Goal: Navigation & Orientation: Go to known website

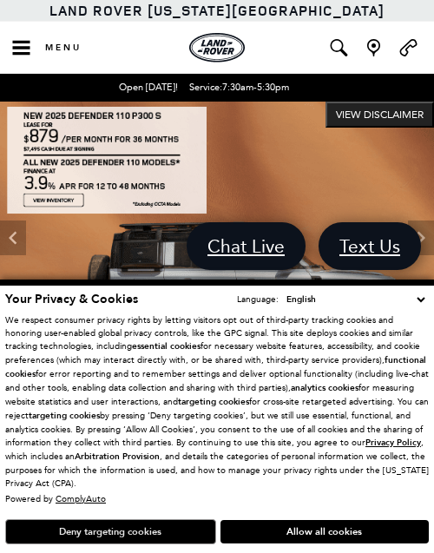
click at [155, 527] on button "Deny targeting cookies" at bounding box center [110, 531] width 211 height 25
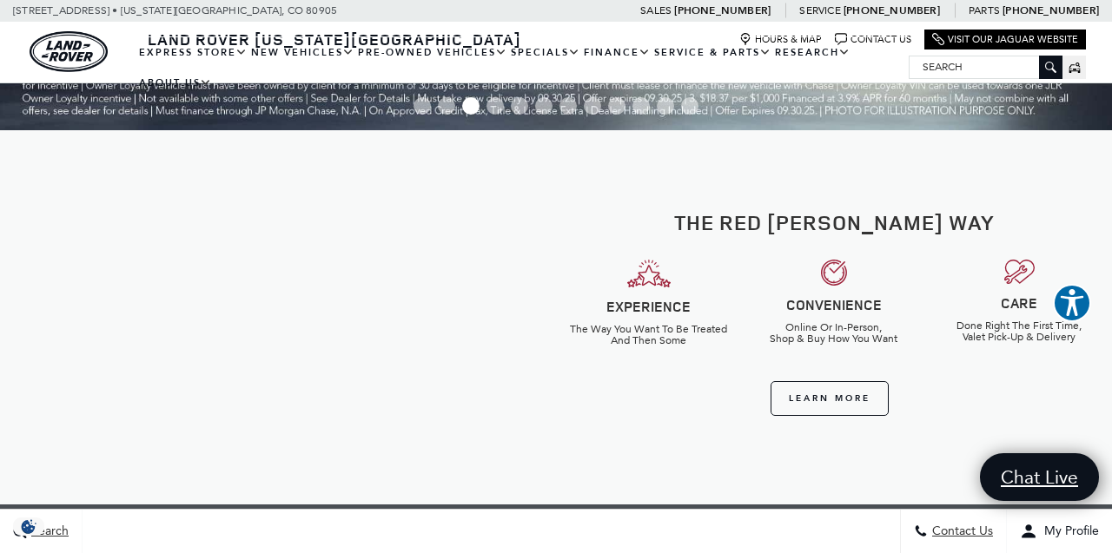
scroll to position [478, 0]
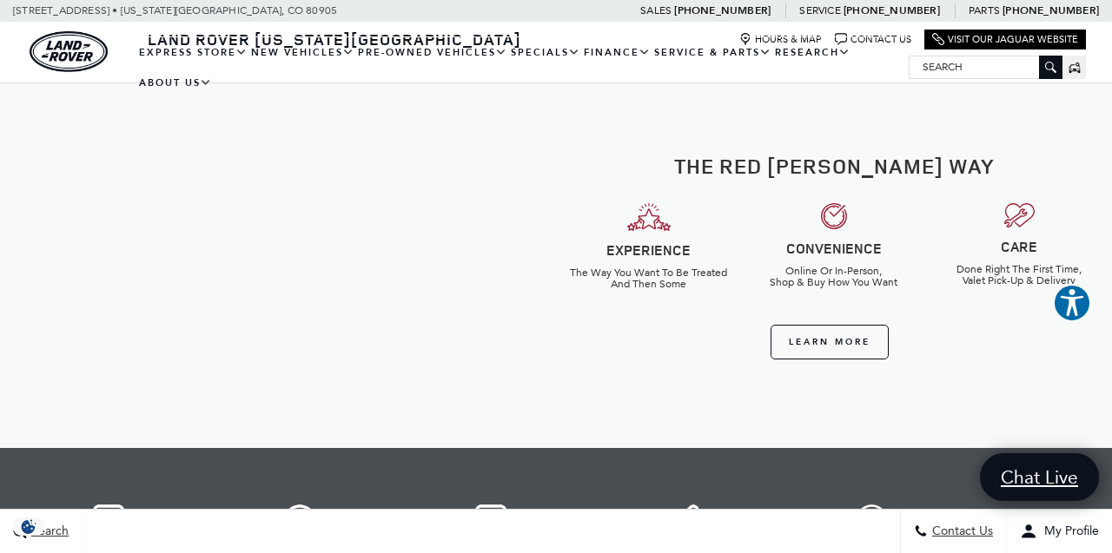
click at [48, 280] on div at bounding box center [278, 261] width 556 height 374
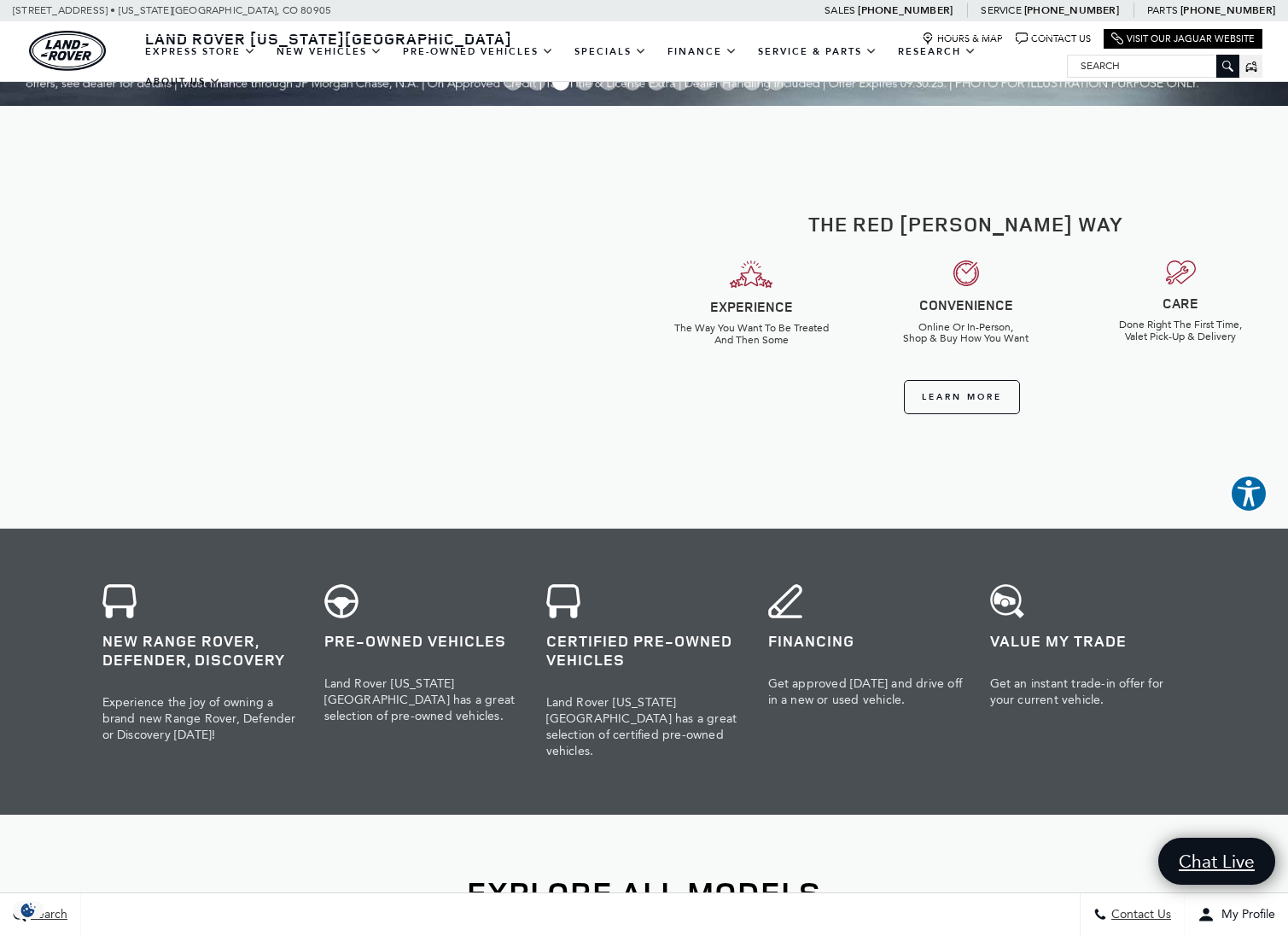
scroll to position [0, 0]
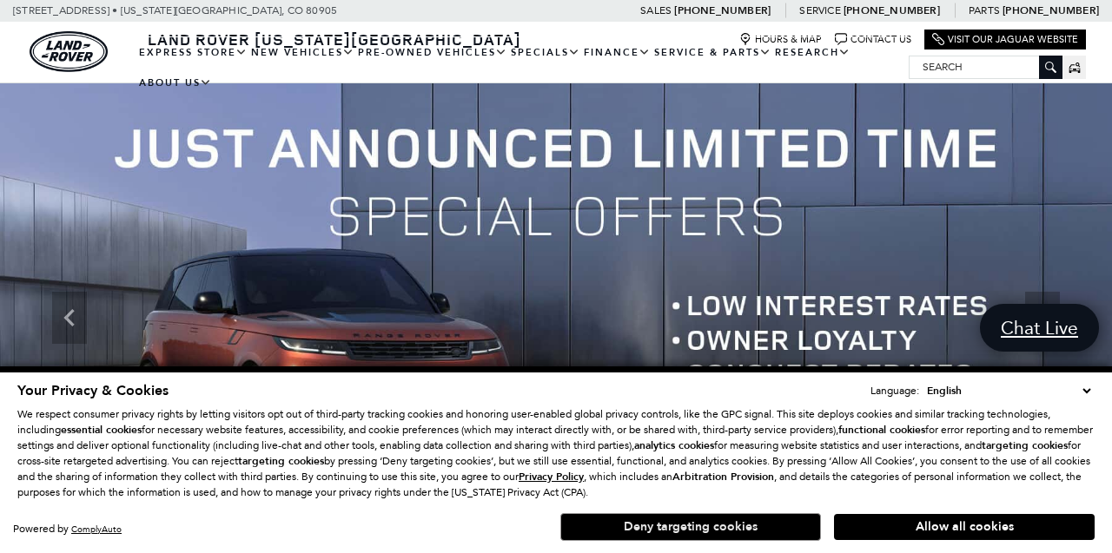
click at [649, 525] on button "Deny targeting cookies" at bounding box center [690, 527] width 261 height 28
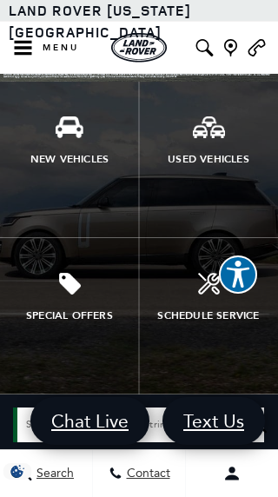
scroll to position [198, 0]
